Goal: Task Accomplishment & Management: Complete application form

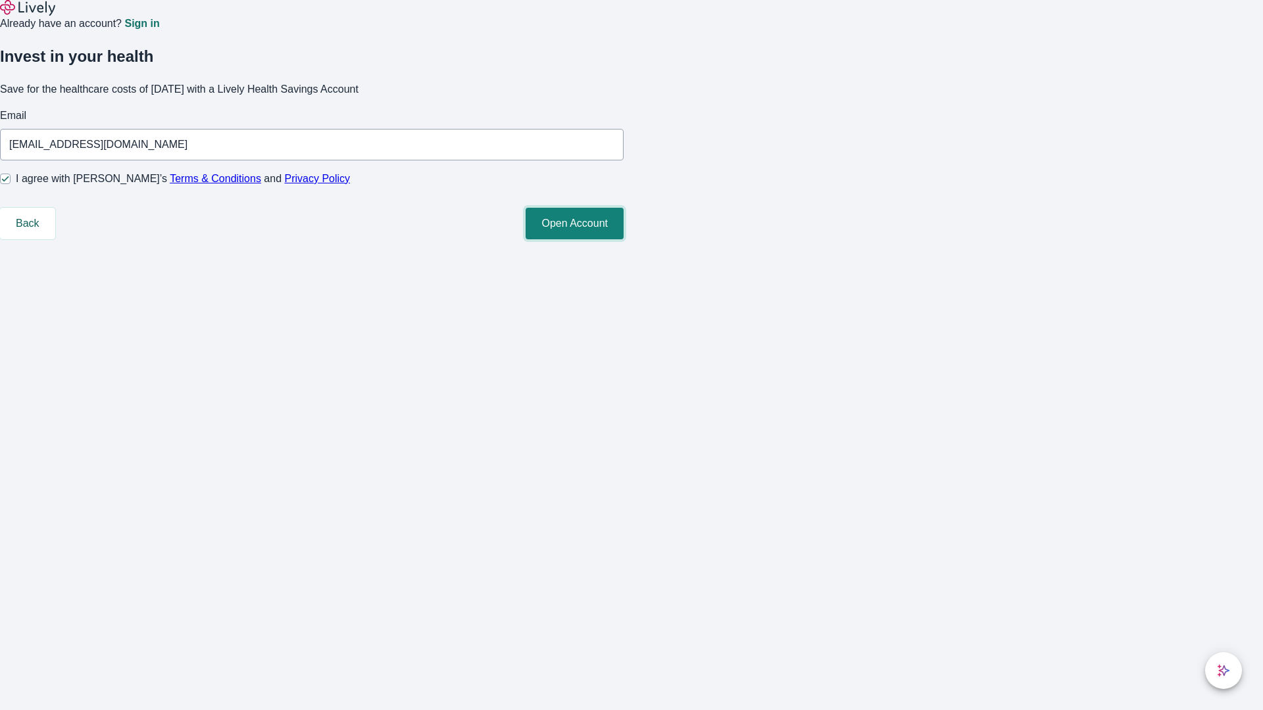
click at [624, 239] on button "Open Account" at bounding box center [575, 224] width 98 height 32
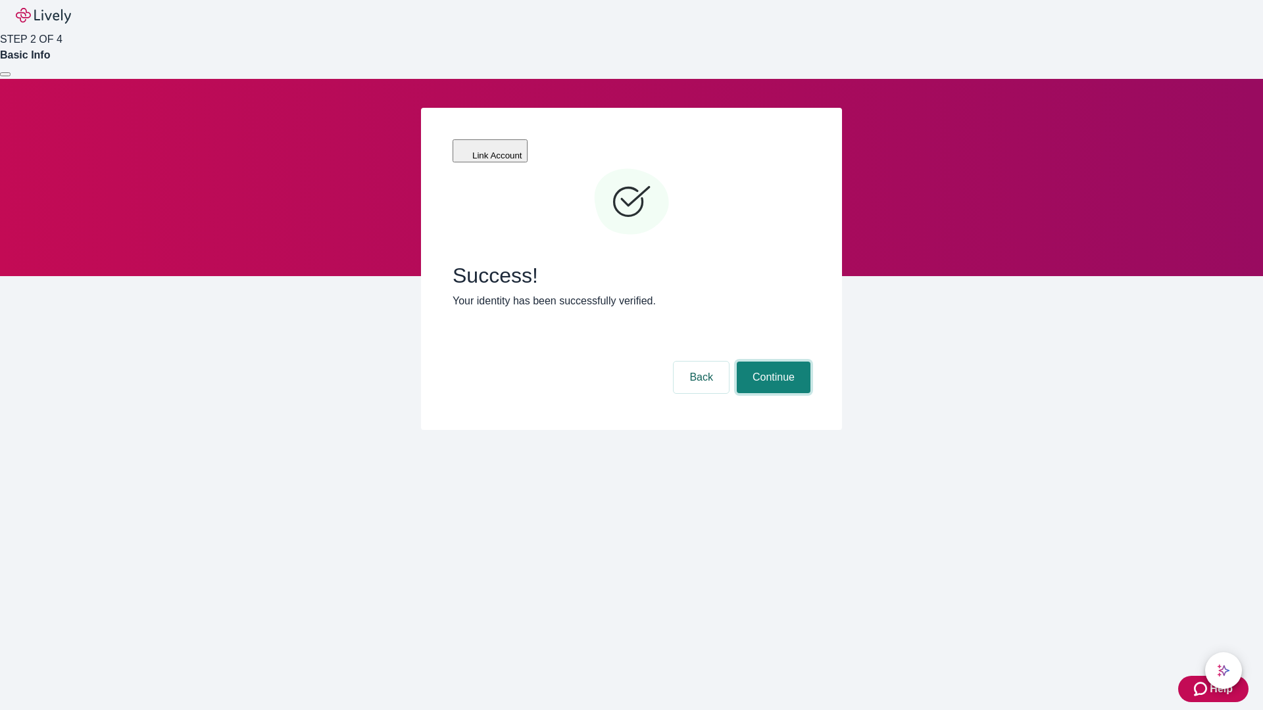
click at [772, 362] on button "Continue" at bounding box center [774, 378] width 74 height 32
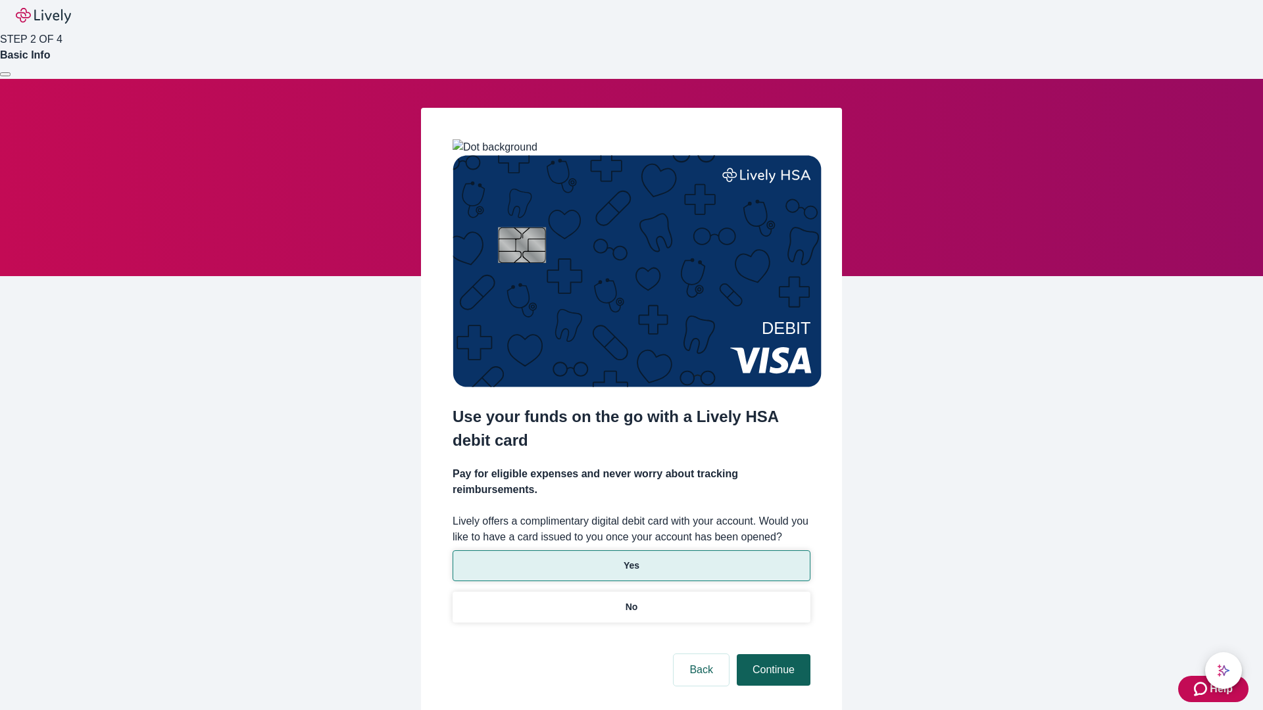
click at [631, 601] on p "No" at bounding box center [632, 608] width 12 height 14
click at [772, 654] on button "Continue" at bounding box center [774, 670] width 74 height 32
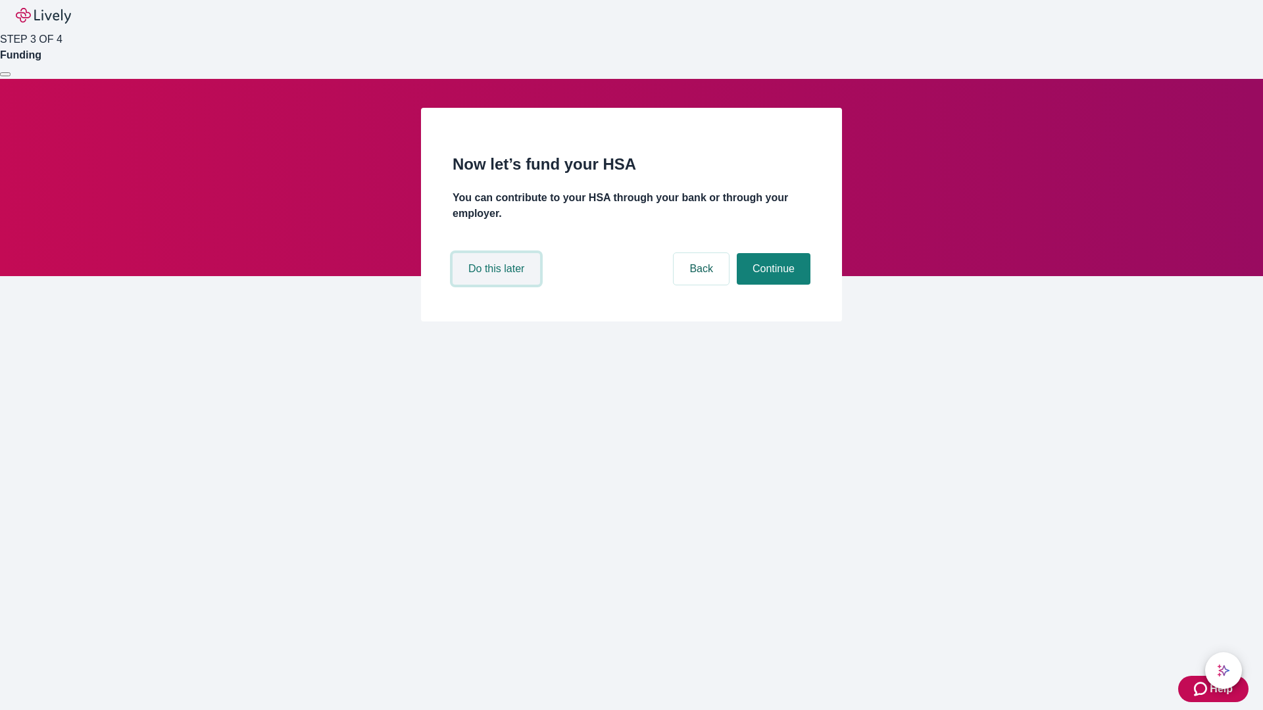
click at [498, 285] on button "Do this later" at bounding box center [496, 269] width 87 height 32
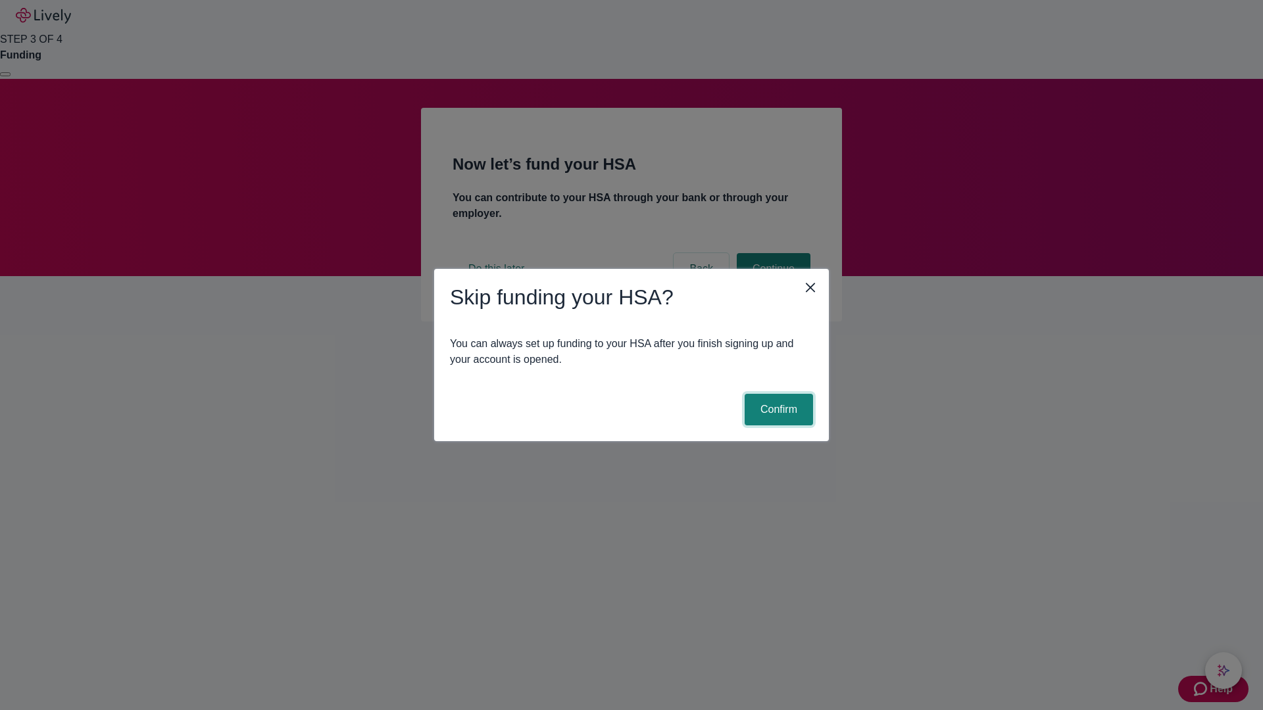
click at [777, 410] on button "Confirm" at bounding box center [779, 410] width 68 height 32
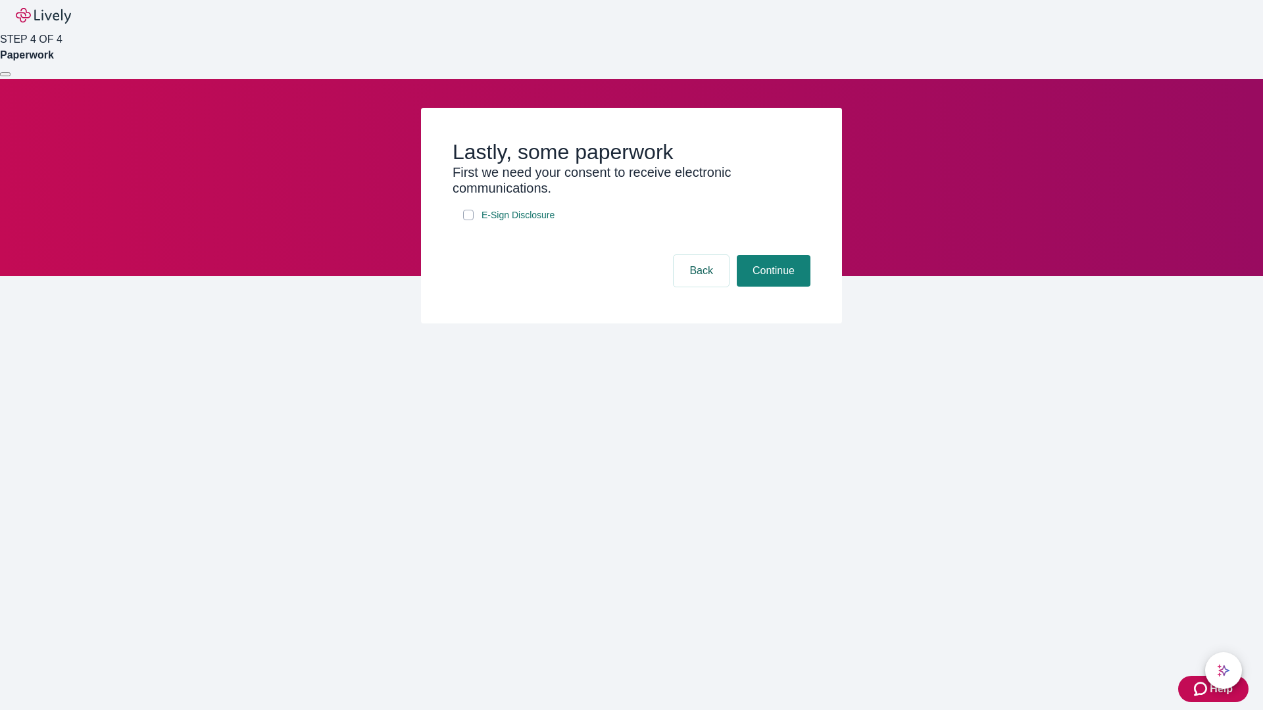
click at [468, 220] on input "E-Sign Disclosure" at bounding box center [468, 215] width 11 height 11
checkbox input "true"
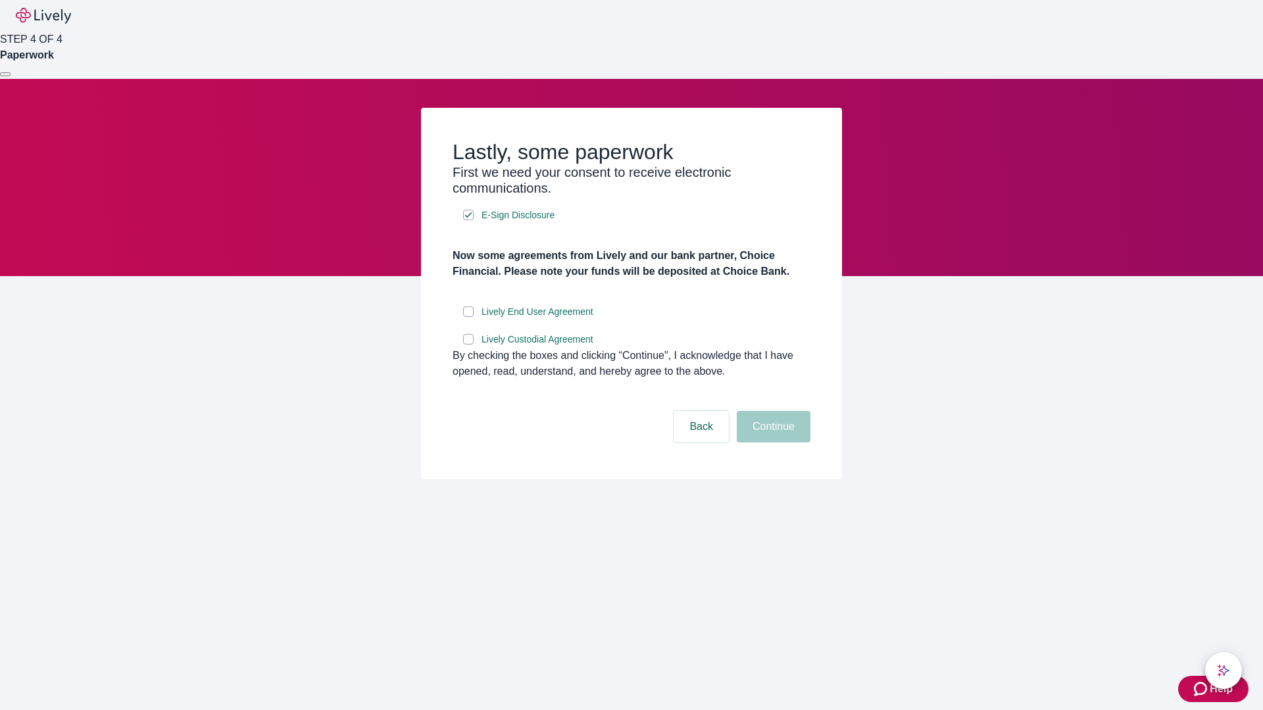
click at [468, 317] on input "Lively End User Agreement" at bounding box center [468, 312] width 11 height 11
checkbox input "true"
click at [468, 345] on input "Lively Custodial Agreement" at bounding box center [468, 339] width 11 height 11
checkbox input "true"
click at [772, 443] on button "Continue" at bounding box center [774, 427] width 74 height 32
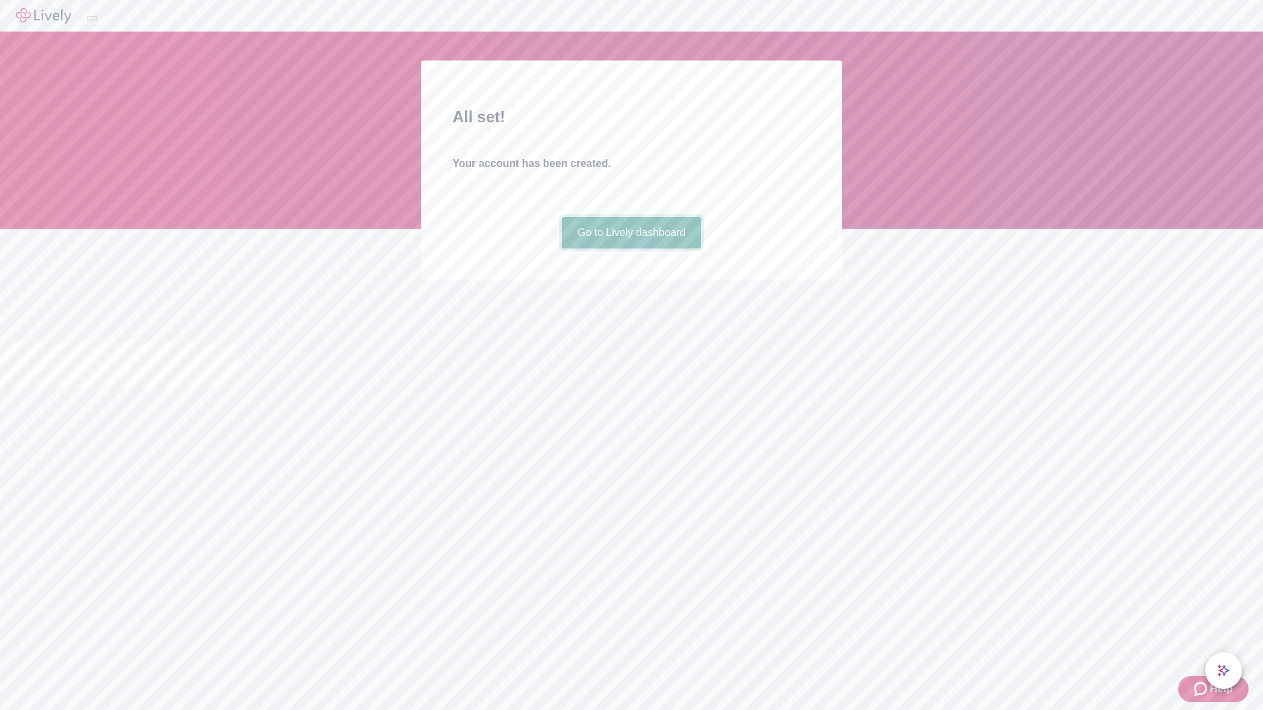
click at [631, 249] on link "Go to Lively dashboard" at bounding box center [632, 233] width 140 height 32
